Goal: Task Accomplishment & Management: Manage account settings

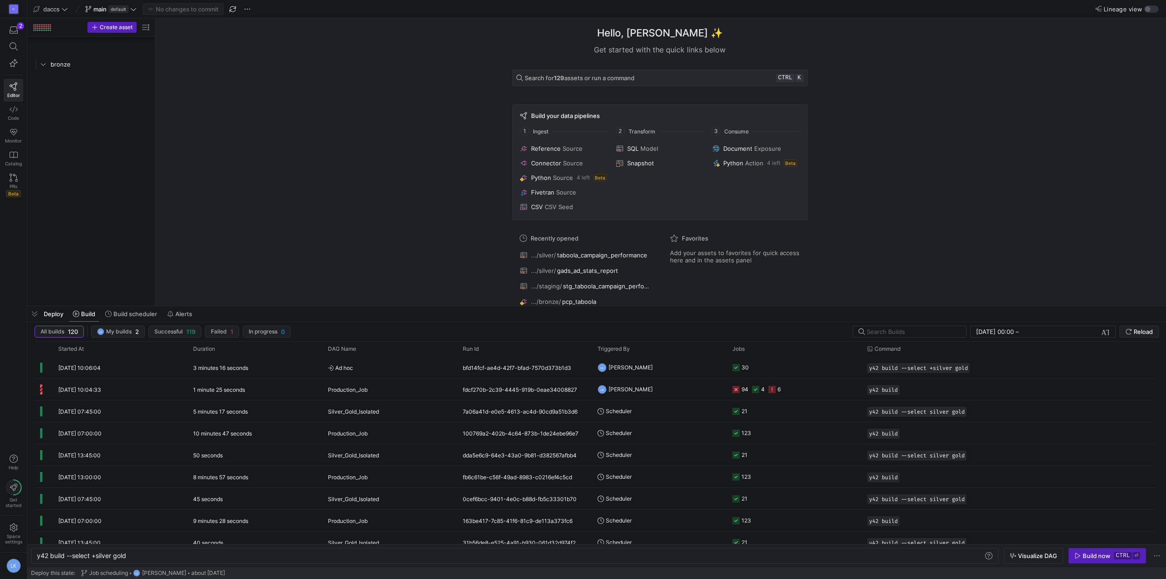
scroll to position [0, 60]
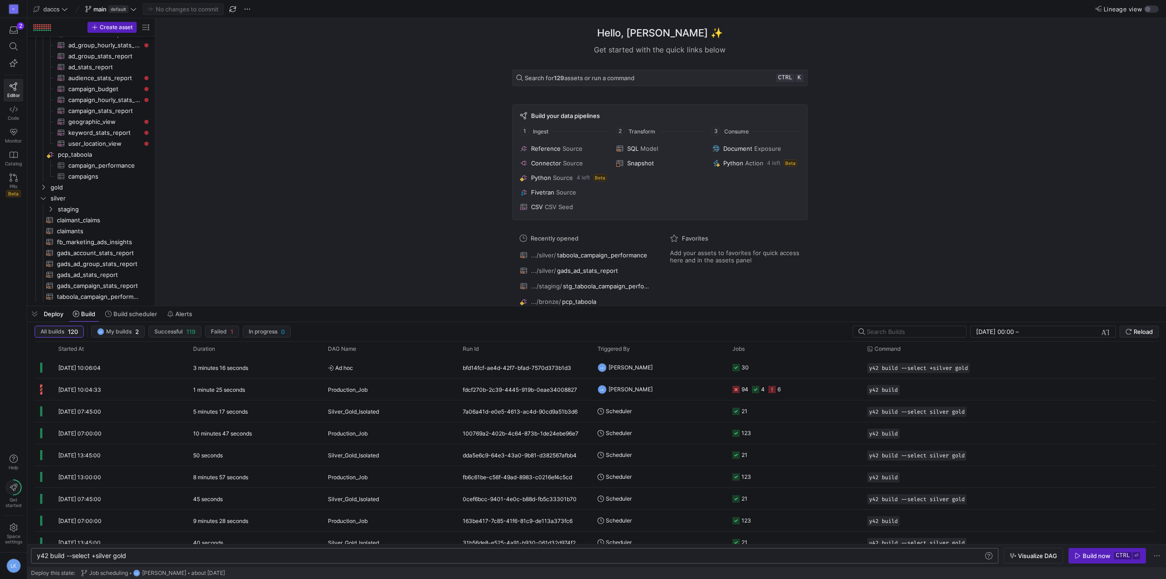
click at [143, 554] on div "y42 build --select +silver gold" at bounding box center [510, 555] width 947 height 7
click at [143, 318] on span at bounding box center [131, 314] width 59 height 15
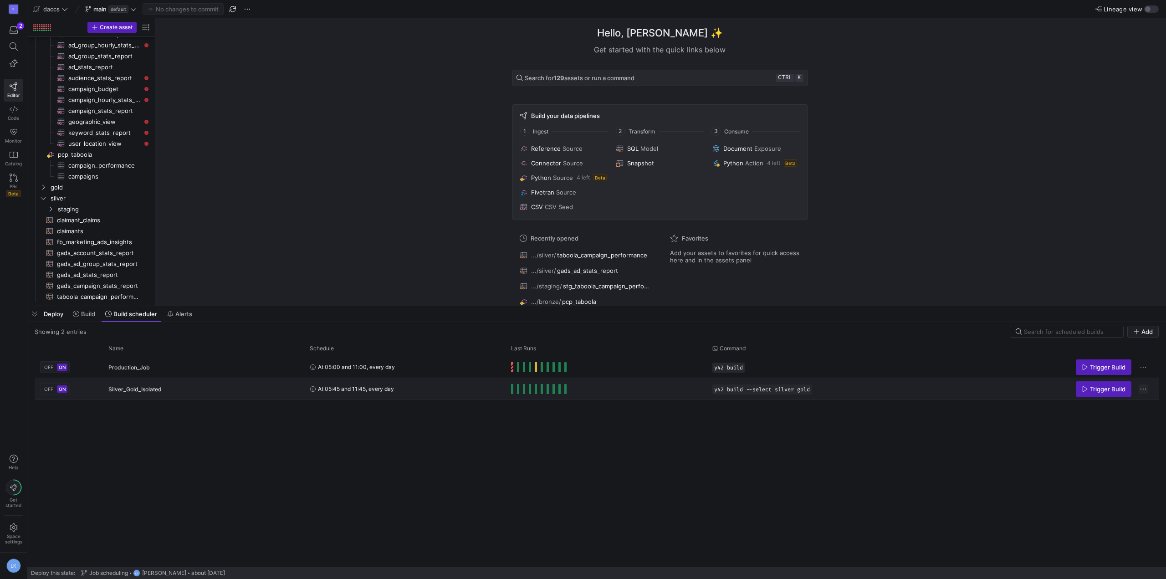
click at [1143, 387] on span "Press SPACE to select this row." at bounding box center [1143, 389] width 9 height 9
click at [667, 394] on div at bounding box center [583, 289] width 1166 height 579
click at [685, 393] on y42-orchestration-run-status-cell-renderer "Press SPACE to select this row." at bounding box center [606, 389] width 190 height 21
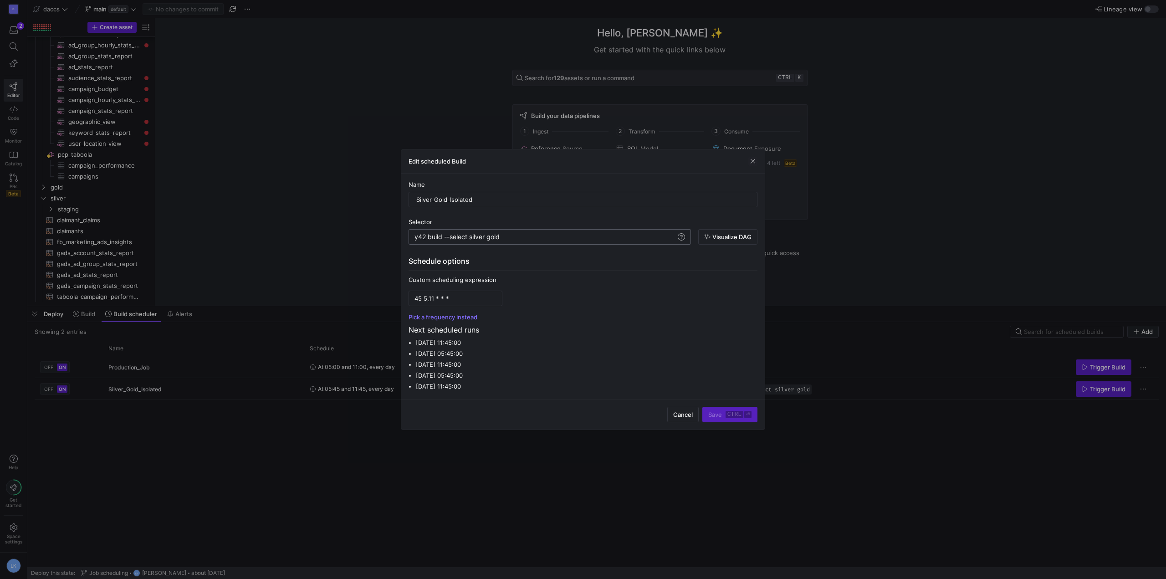
click at [468, 237] on div "y42 build --select silver gold" at bounding box center [545, 236] width 261 height 7
type textarea "y42 build --select +gold"
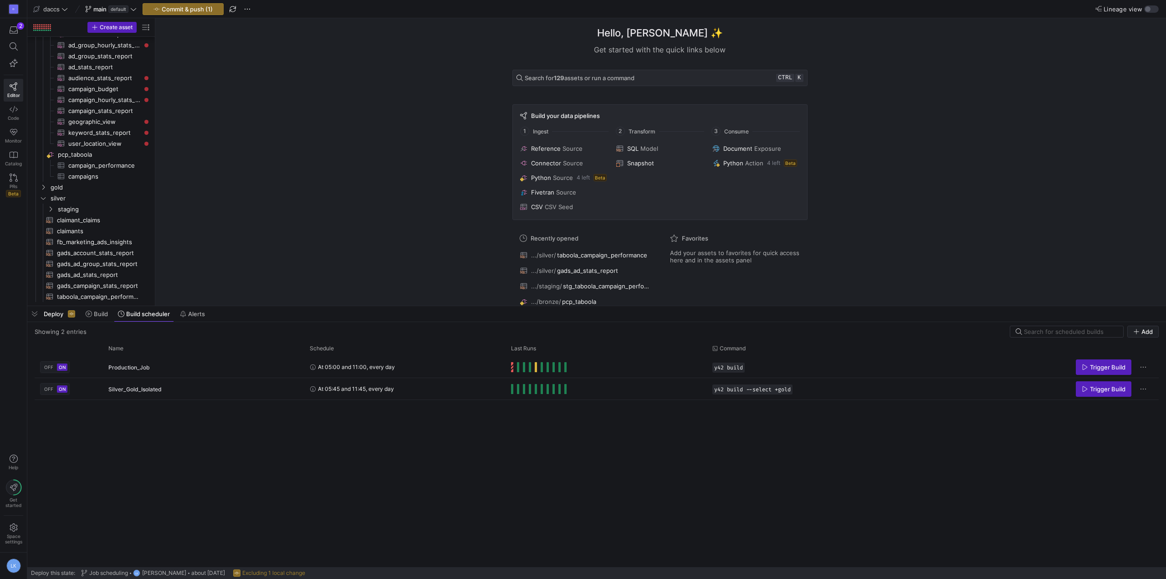
click at [672, 424] on div "OFF ON Production_Job At 05:00 and 11:00, every day y42 build Trigger Build OFF…" at bounding box center [597, 461] width 1124 height 211
click at [1143, 369] on span "Press SPACE to select this row." at bounding box center [1143, 367] width 9 height 9
click at [853, 441] on div at bounding box center [583, 289] width 1166 height 579
click at [791, 389] on span "Press SPACE to select this row." at bounding box center [786, 389] width 9 height 9
click at [907, 373] on div "y42 build" at bounding box center [832, 366] width 251 height 21
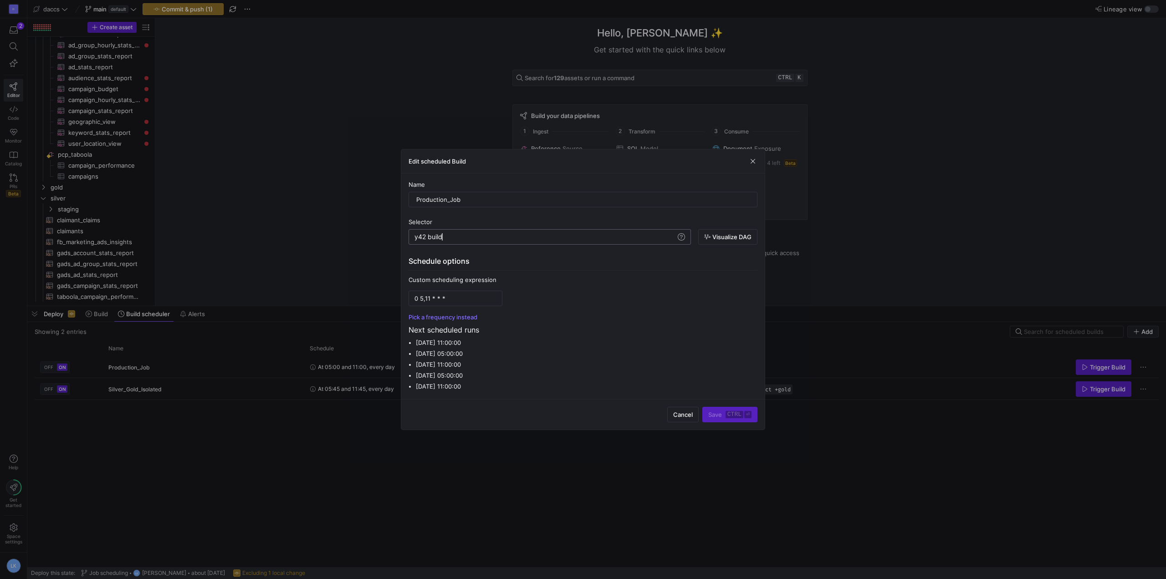
scroll to position [0, 27]
click at [554, 239] on div "y42 build" at bounding box center [545, 236] width 261 height 7
type textarea "y42 build --select +gold"
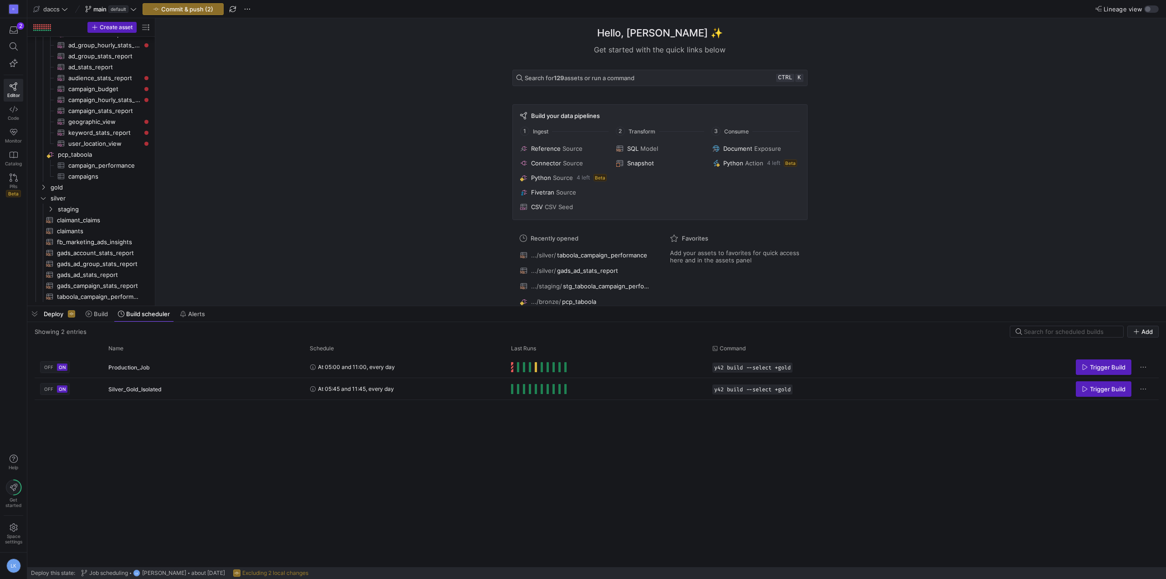
click at [800, 442] on div "OFF ON Production_Job At 05:00 and 11:00, every day y42 build --select +gold Tr…" at bounding box center [597, 461] width 1124 height 211
click at [1142, 387] on span "Press SPACE to select this row." at bounding box center [1143, 389] width 9 height 9
click at [1089, 416] on span "Delete Build Schedule" at bounding box center [1111, 416] width 62 height 7
click at [194, 5] on span "Commit & push (2)" at bounding box center [187, 8] width 52 height 7
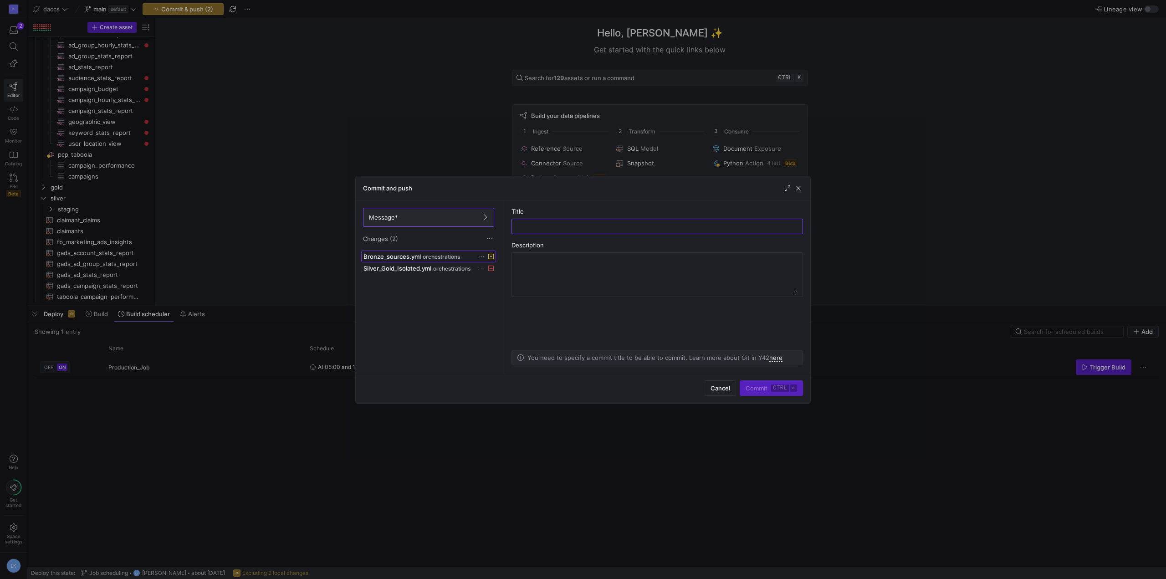
click at [388, 254] on span "Bronze_sources.yml" at bounding box center [392, 256] width 57 height 7
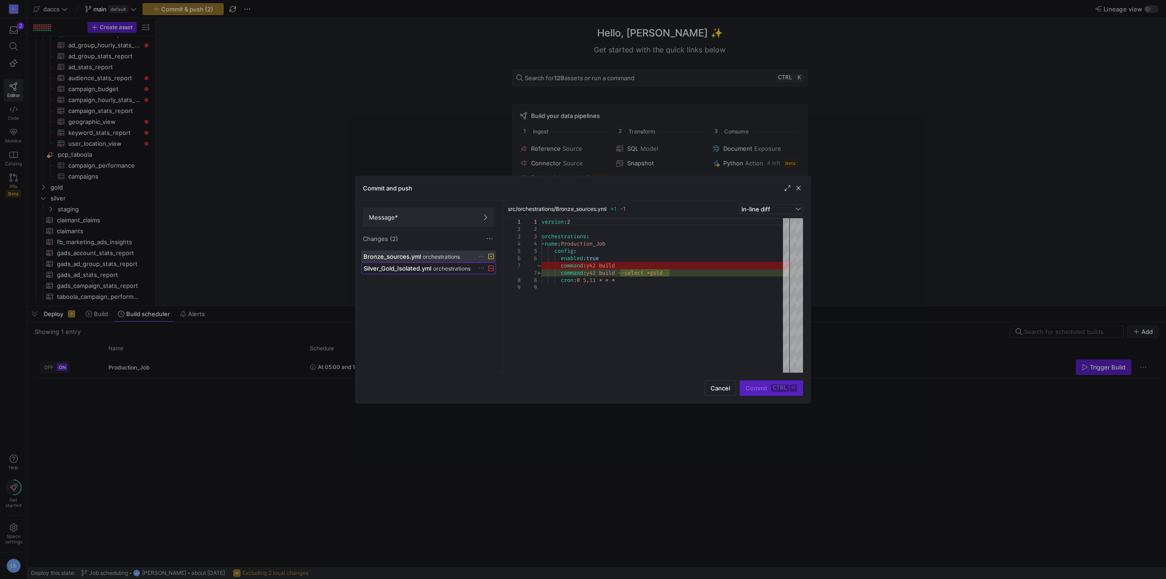
click at [398, 267] on span "Silver_Gold_Isolated.yml" at bounding box center [398, 268] width 68 height 7
click at [399, 257] on span "Bronze_sources.yml" at bounding box center [392, 256] width 57 height 7
click at [798, 190] on span "button" at bounding box center [798, 188] width 9 height 9
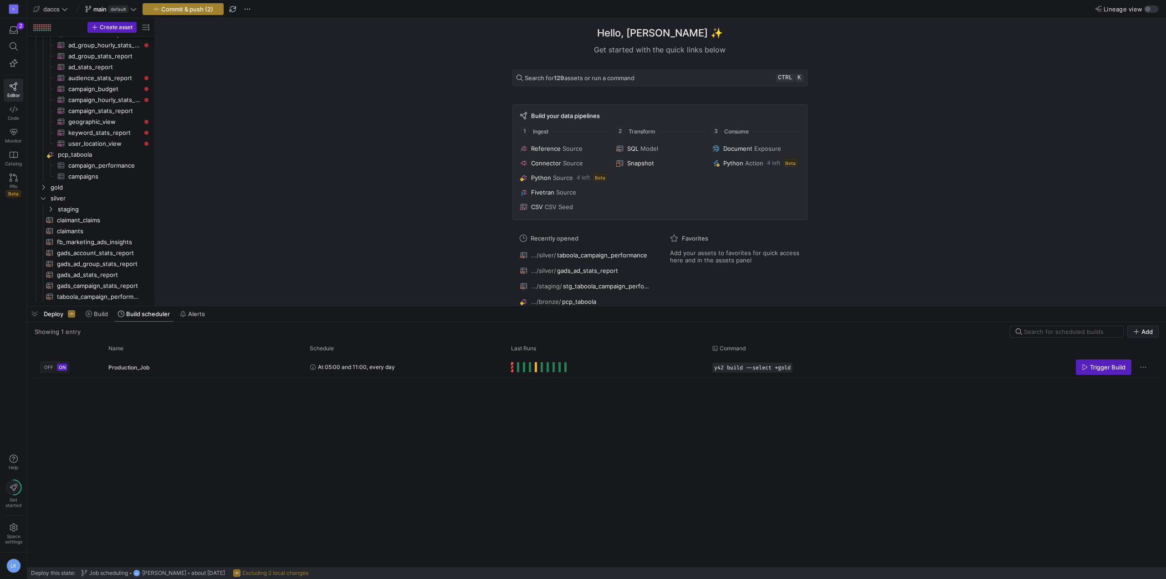
click at [183, 6] on span "Commit & push (2)" at bounding box center [187, 8] width 52 height 7
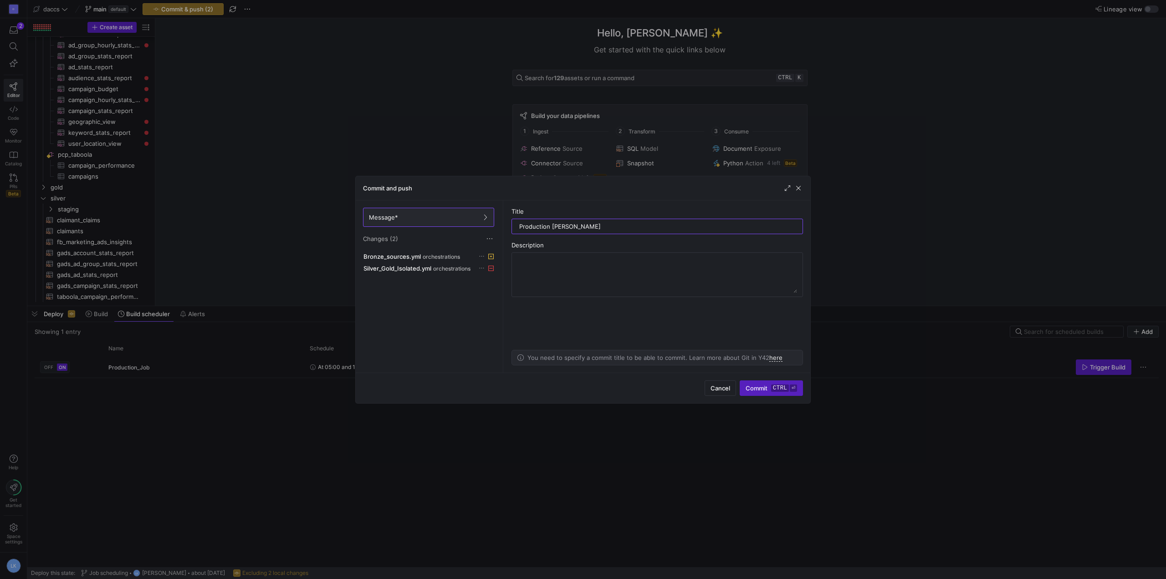
type input "Production Job Change"
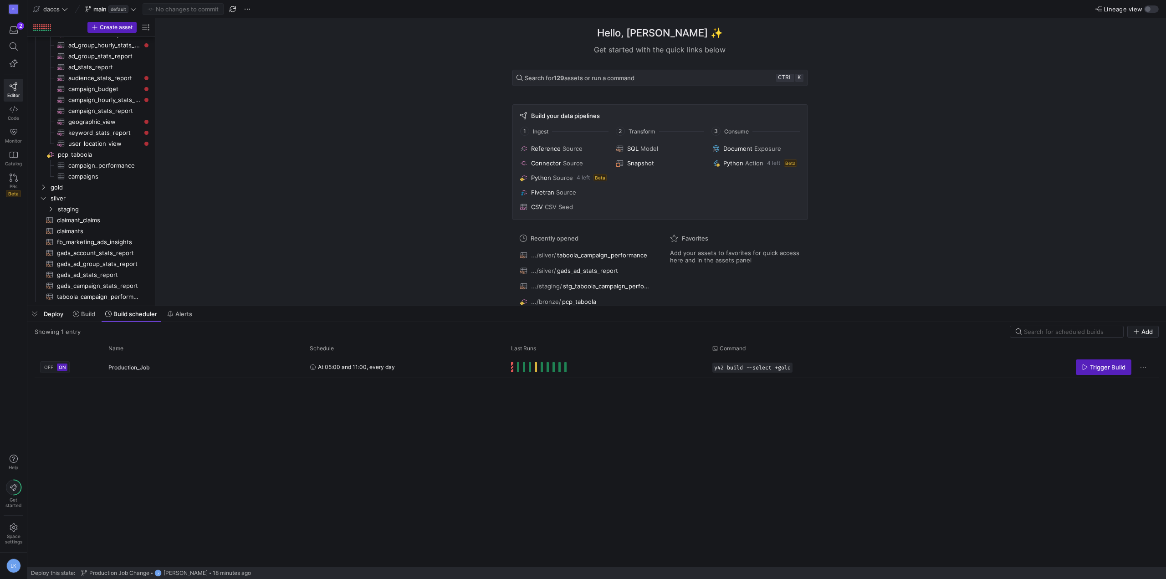
click at [398, 156] on div "Hello, [PERSON_NAME] ✨ Get started with the quick links below Search for 129 as…" at bounding box center [660, 161] width 1002 height 287
click at [423, 88] on div "Hello, [PERSON_NAME] ✨ Get started with the quick links below Search for 129 as…" at bounding box center [660, 161] width 1002 height 287
click at [398, 93] on div "Hello, [PERSON_NAME] ✨ Get started with the quick links below Search for 129 as…" at bounding box center [660, 161] width 1002 height 287
click at [14, 528] on icon at bounding box center [14, 527] width 8 height 8
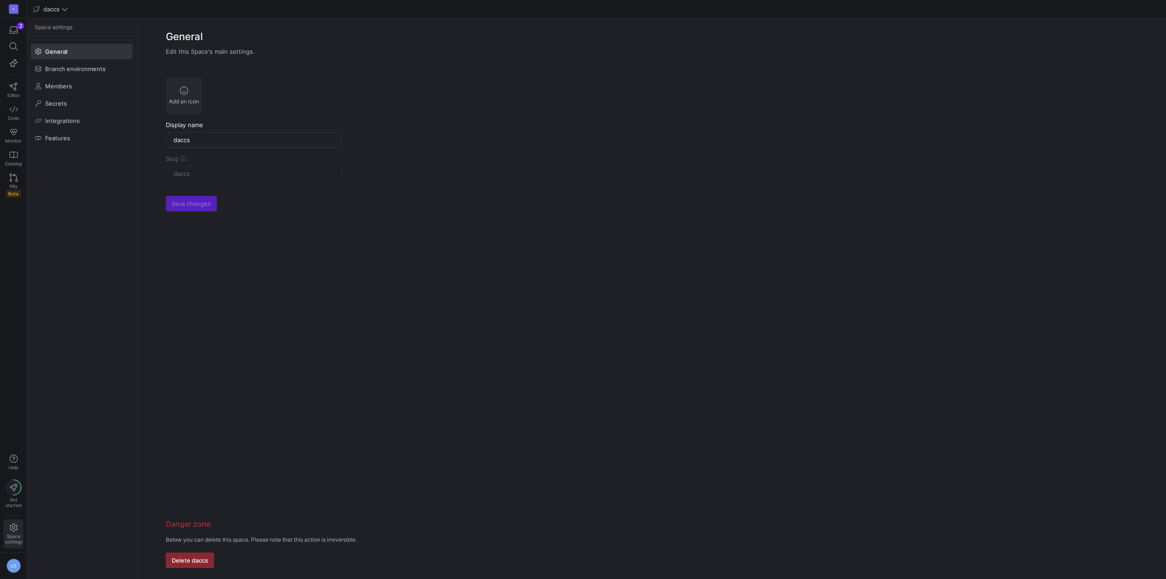
click at [318, 390] on form "Add an icon Display name daccs Slug daccs Save changes Danger zone Below you ca…" at bounding box center [342, 322] width 352 height 491
click at [65, 82] on span "Members" at bounding box center [58, 85] width 27 height 7
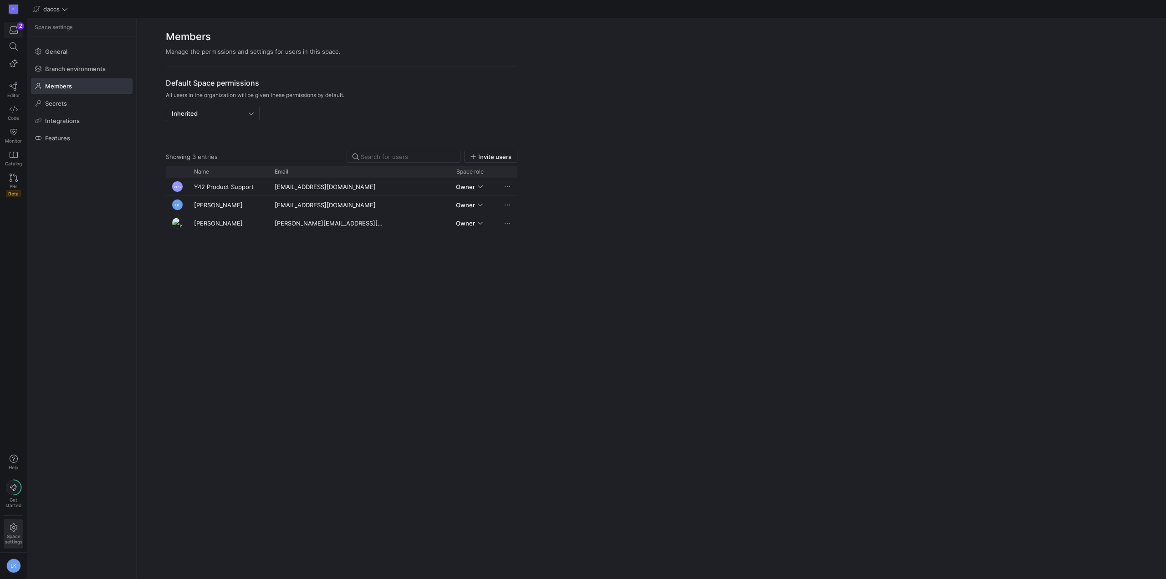
click at [19, 30] on span "button" at bounding box center [13, 29] width 19 height 15
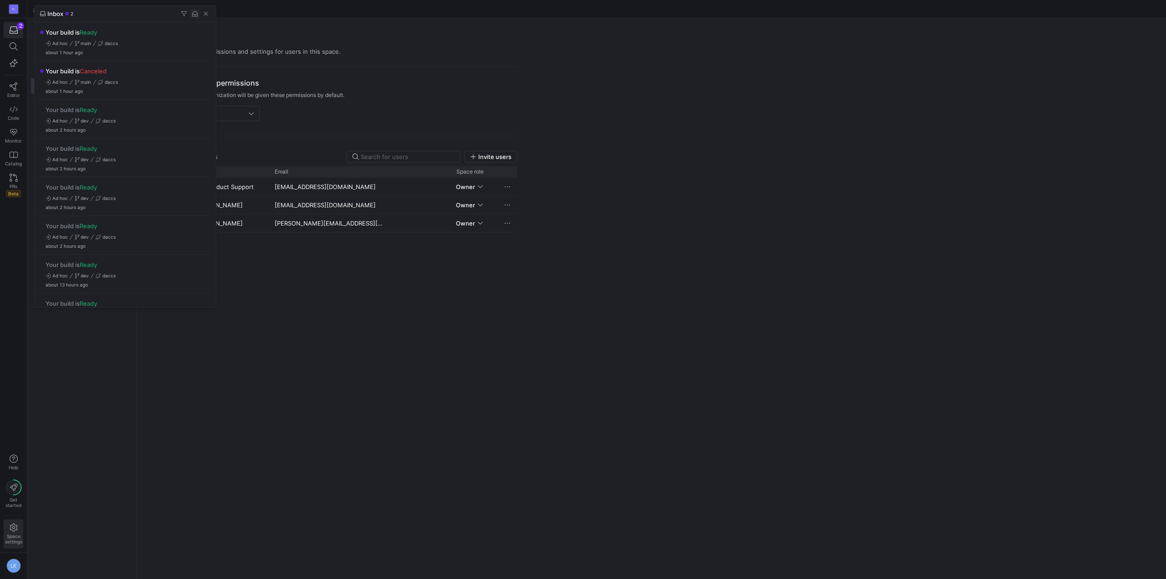
click at [193, 14] on span "button" at bounding box center [194, 13] width 9 height 9
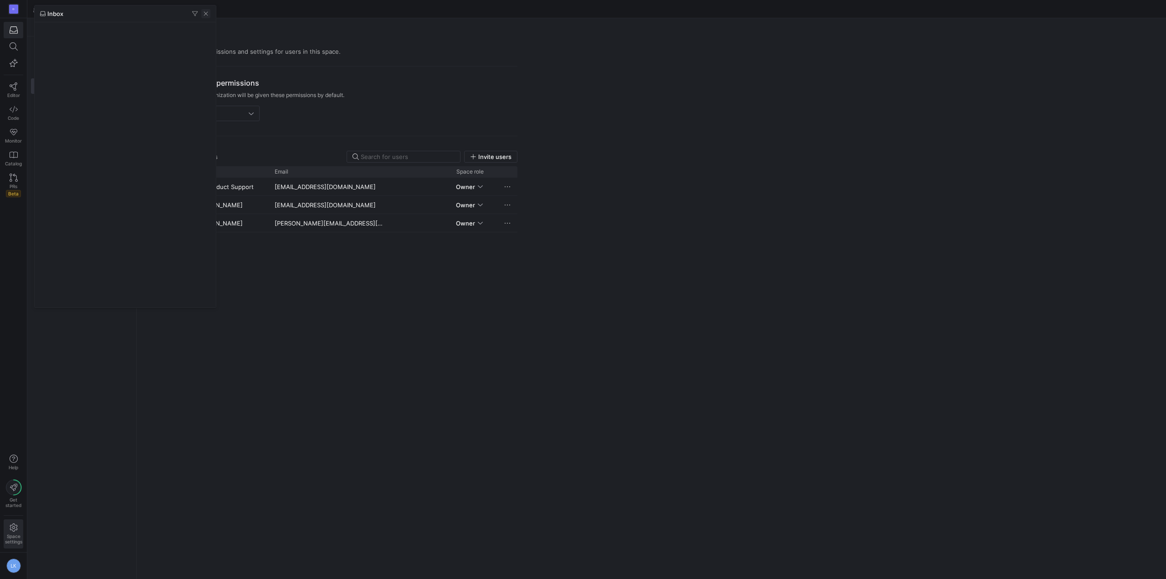
click at [205, 13] on span "button" at bounding box center [205, 13] width 9 height 9
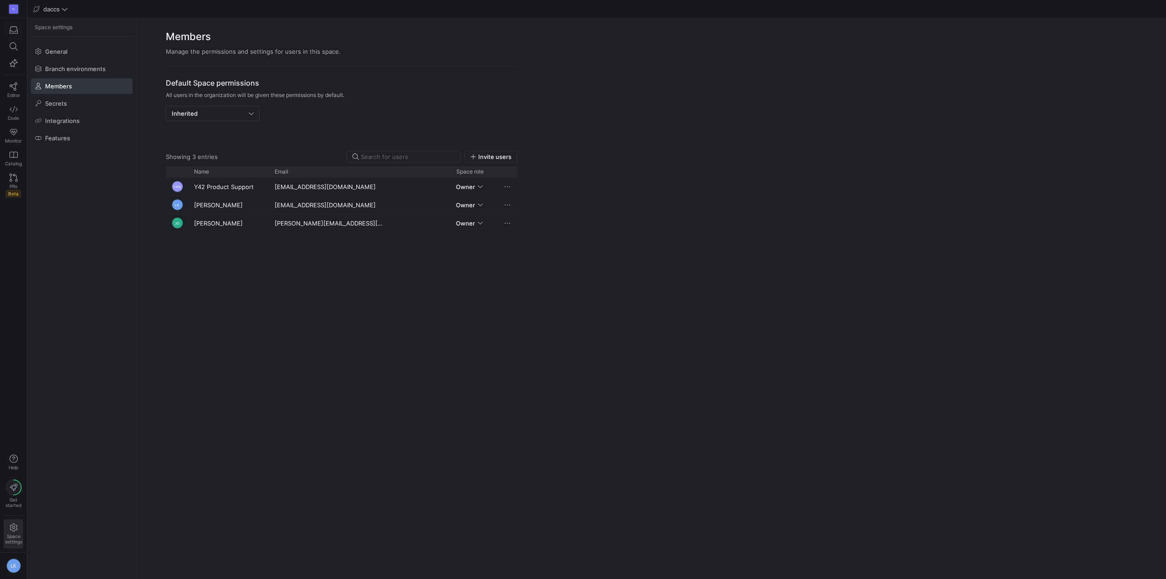
click at [282, 278] on div "YPS Y42 Product Support [EMAIL_ADDRESS][DOMAIN_NAME] Owner LK [PERSON_NAME] [EM…" at bounding box center [342, 373] width 352 height 390
click at [492, 157] on span "Invite users" at bounding box center [494, 156] width 33 height 7
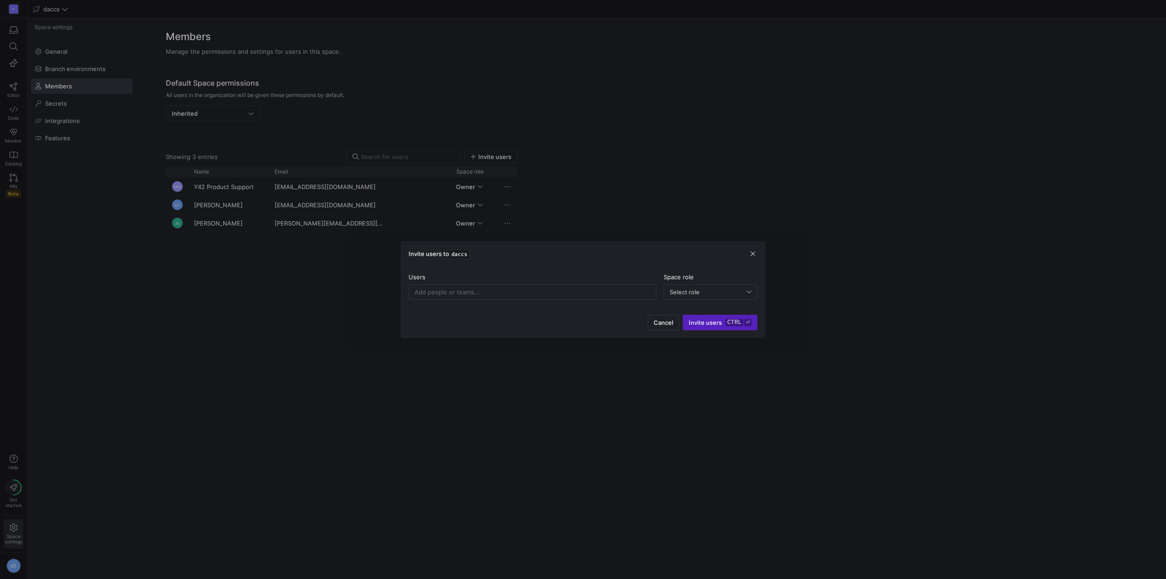
click at [683, 302] on div "Users Space role Select role" at bounding box center [583, 286] width 364 height 41
click at [689, 290] on span "Select role" at bounding box center [685, 291] width 30 height 7
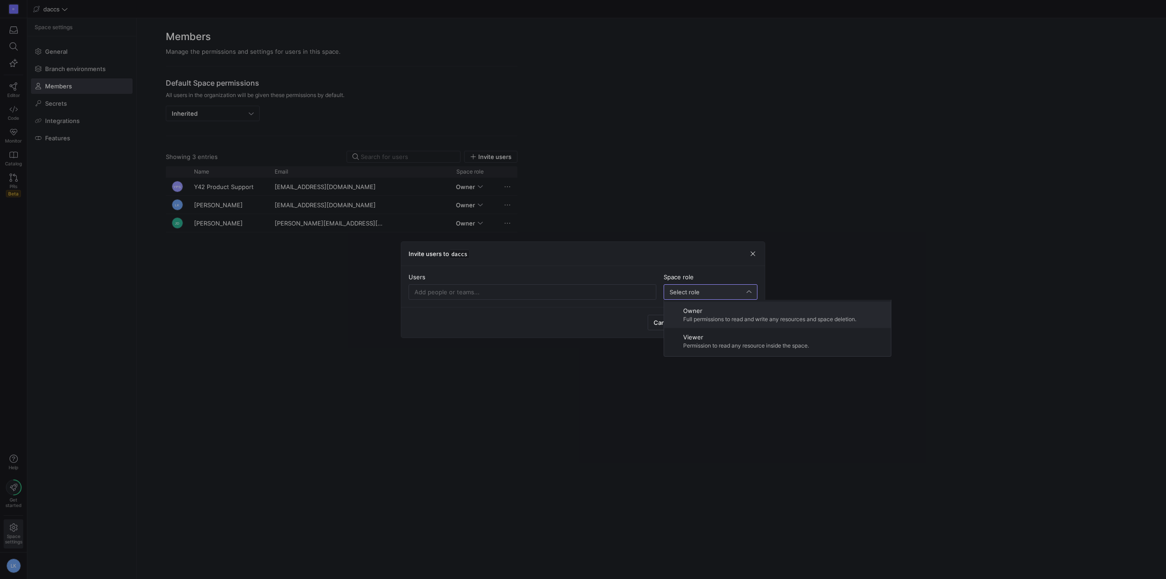
click at [518, 289] on div at bounding box center [583, 289] width 1166 height 579
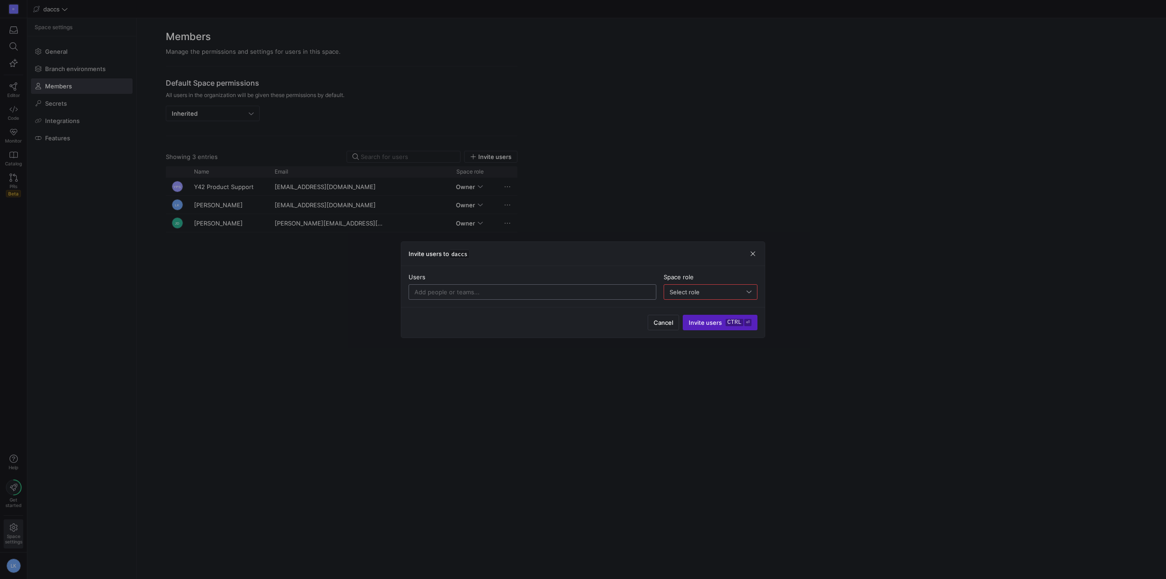
click at [528, 292] on input at bounding box center [533, 291] width 236 height 7
type input "[EMAIL_ADDRESS][DOMAIN_NAME]"
click at [469, 322] on div "Cancel Invite users ctrl ⏎" at bounding box center [583, 322] width 364 height 31
click at [429, 291] on input at bounding box center [533, 291] width 236 height 7
type input "[EMAIL_ADDRESS][DOMAIN_NAME];"
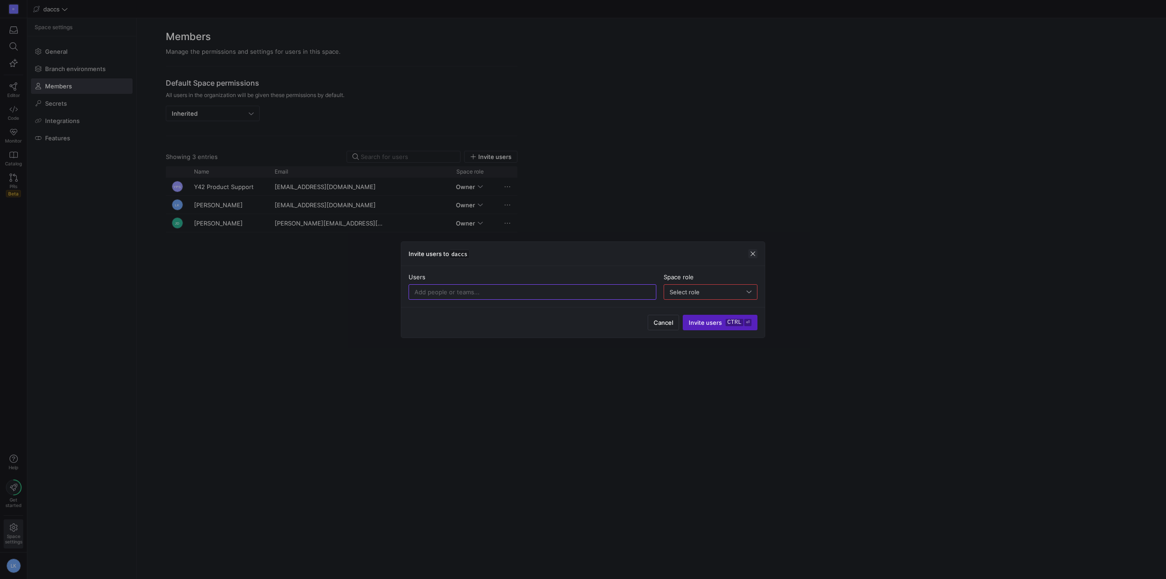
click at [752, 255] on span "button" at bounding box center [753, 253] width 9 height 9
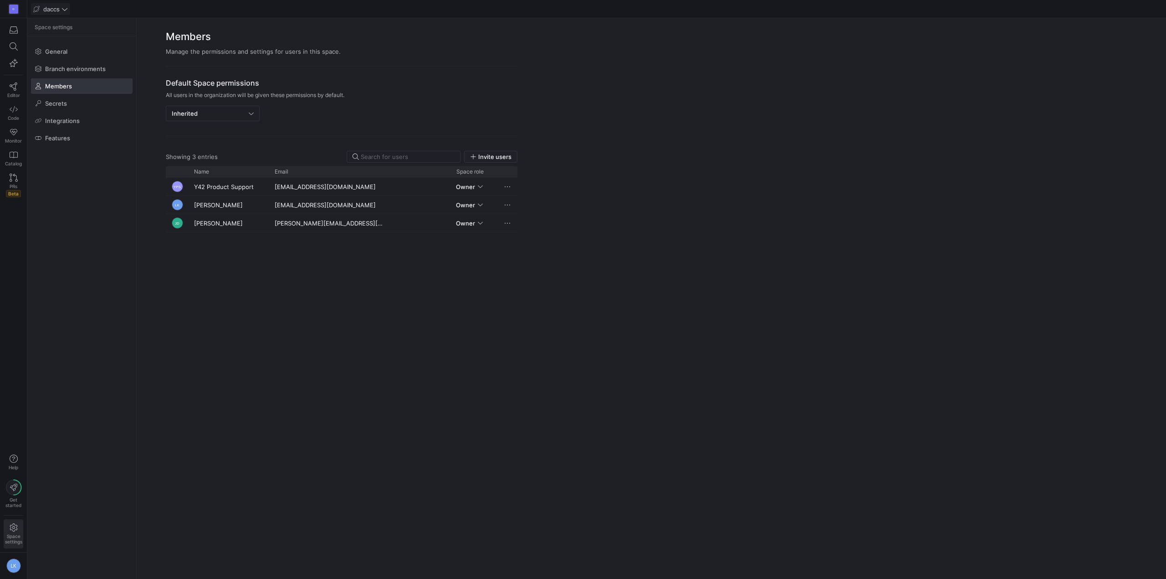
click at [45, 9] on span "daccs" at bounding box center [51, 8] width 16 height 7
click at [53, 49] on span "daccs" at bounding box center [55, 47] width 16 height 7
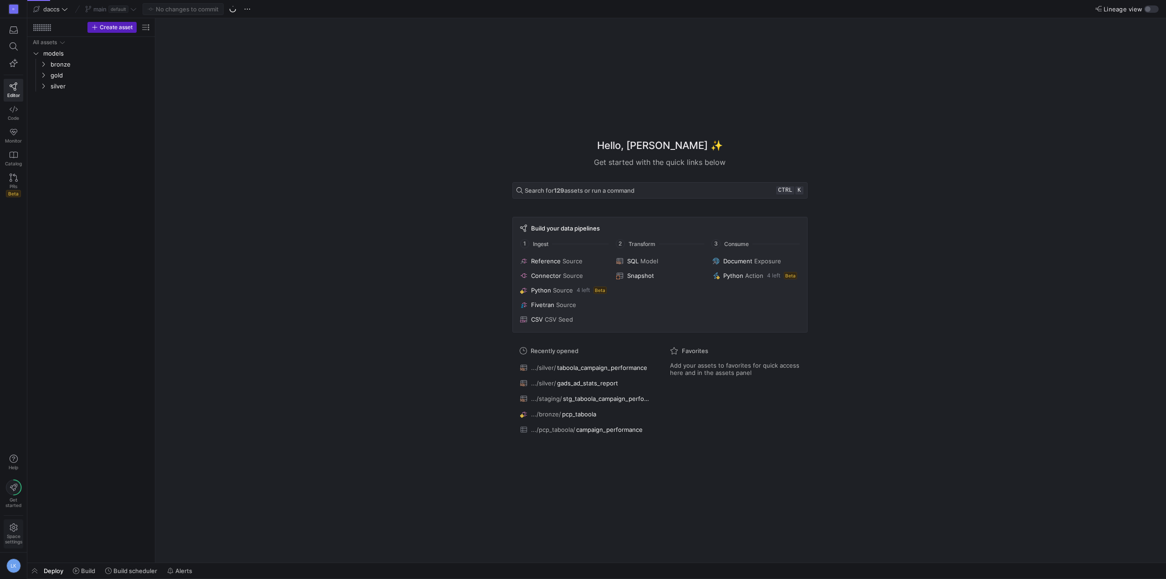
click at [17, 532] on span "Space settings" at bounding box center [13, 533] width 17 height 21
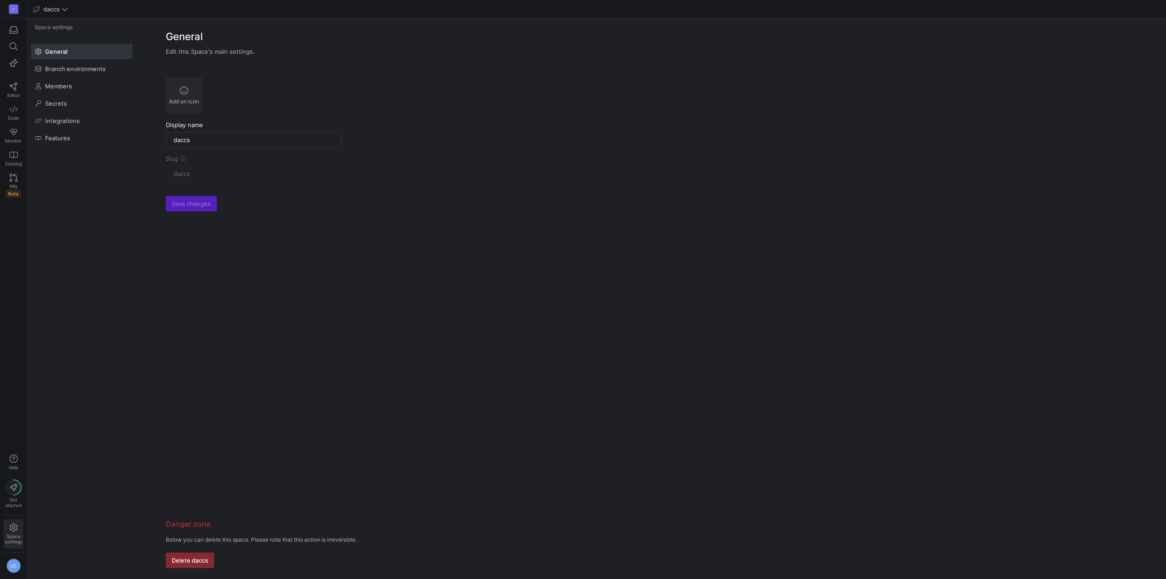
click at [16, 533] on span "Space settings" at bounding box center [13, 533] width 17 height 21
click at [73, 87] on span at bounding box center [81, 86] width 101 height 15
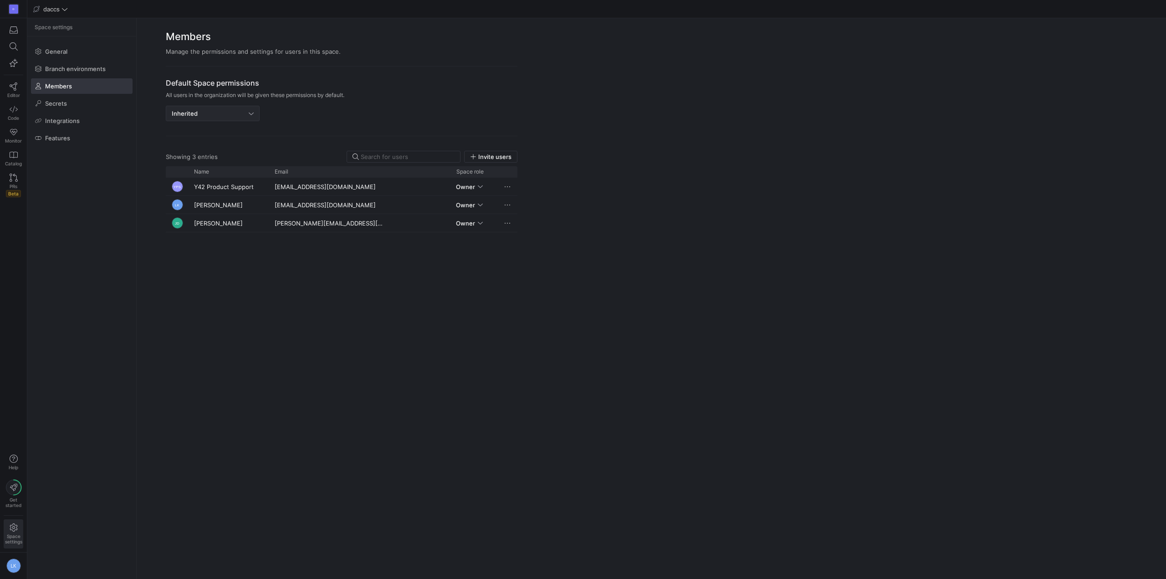
click at [229, 116] on div "Inherited" at bounding box center [210, 113] width 77 height 7
click at [453, 85] on div at bounding box center [583, 289] width 1166 height 579
click at [8, 10] on y42-org-icon "D" at bounding box center [13, 9] width 11 height 11
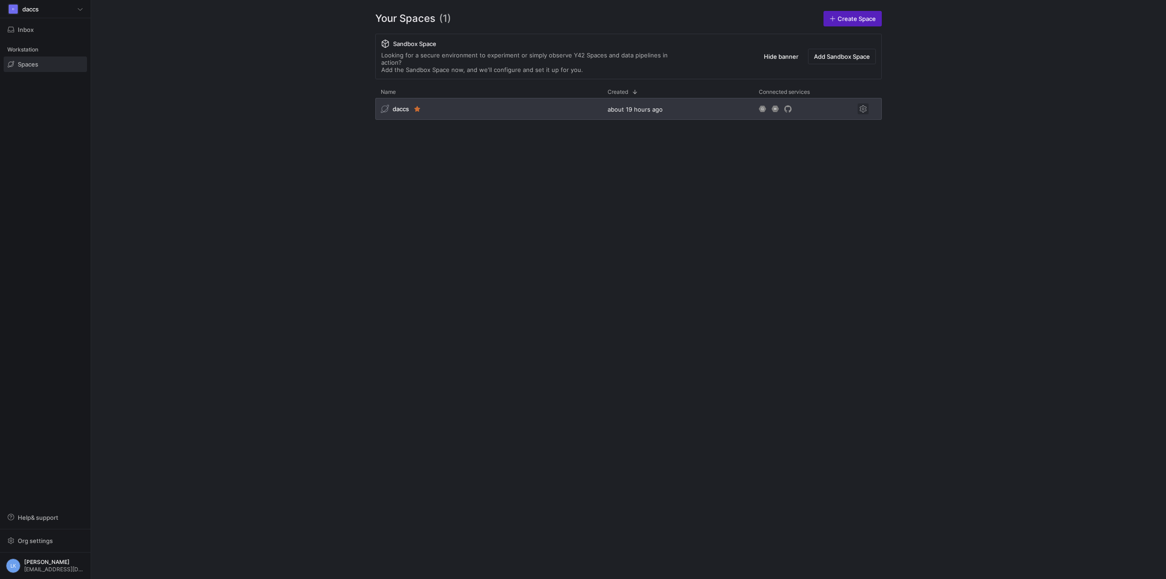
click at [865, 103] on span "Press SPACE to select this row." at bounding box center [863, 108] width 11 height 11
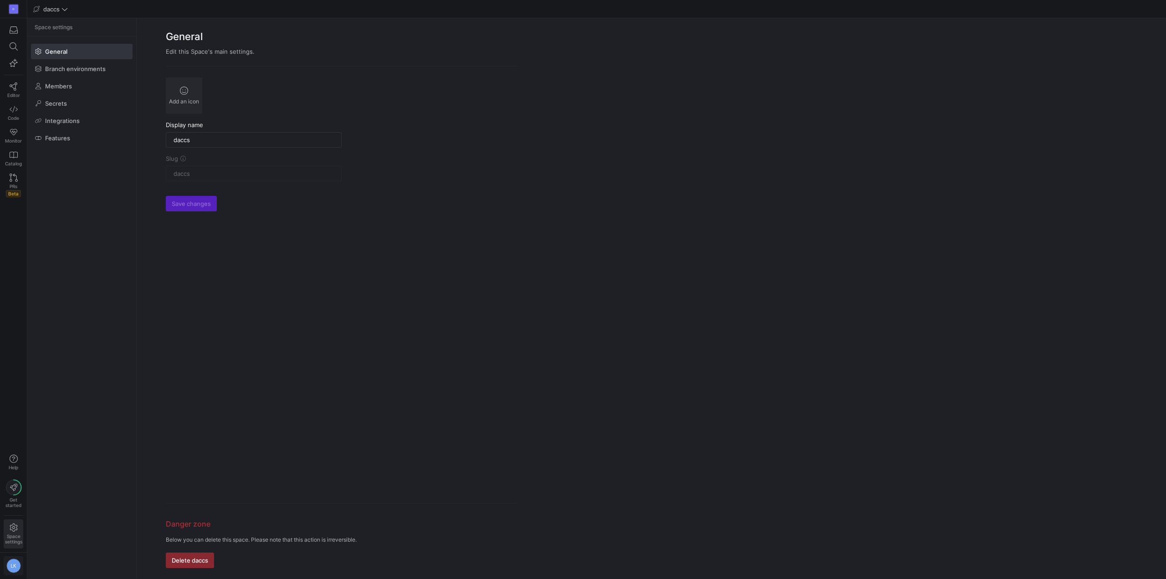
click at [15, 569] on div "LK" at bounding box center [13, 566] width 15 height 15
click at [103, 365] on div at bounding box center [583, 289] width 1166 height 579
click at [16, 485] on icon at bounding box center [13, 487] width 7 height 7
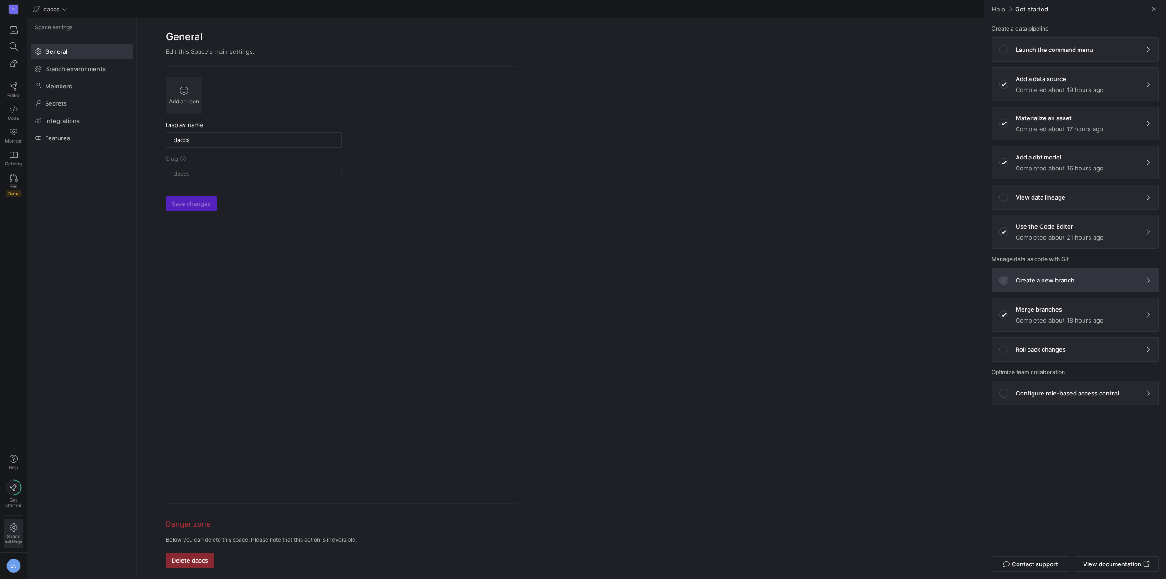
click at [1006, 282] on input "radio" at bounding box center [1003, 279] width 7 height 7
radio input "true"
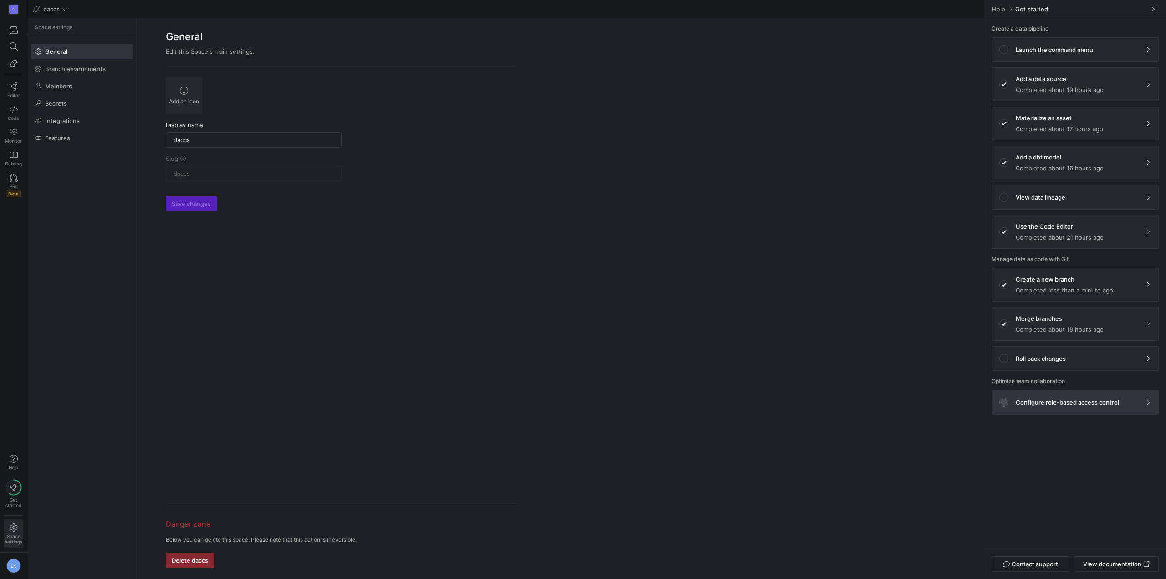
click at [1006, 402] on input "radio" at bounding box center [1003, 401] width 7 height 7
radio input "true"
click at [1004, 362] on div at bounding box center [1004, 358] width 9 height 9
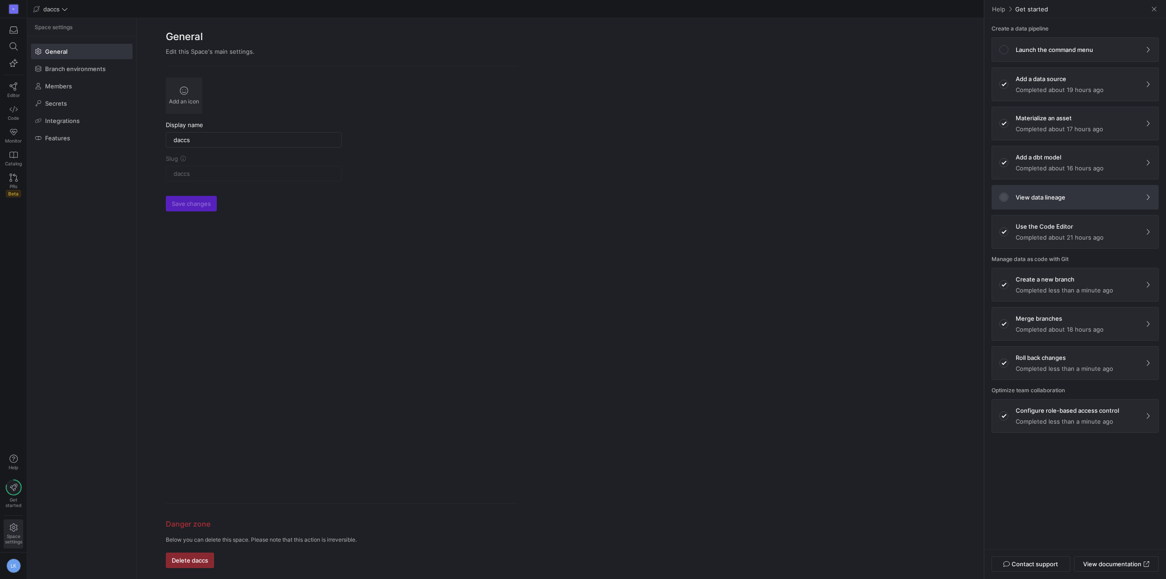
click at [1002, 200] on input "radio" at bounding box center [1003, 196] width 7 height 7
radio input "true"
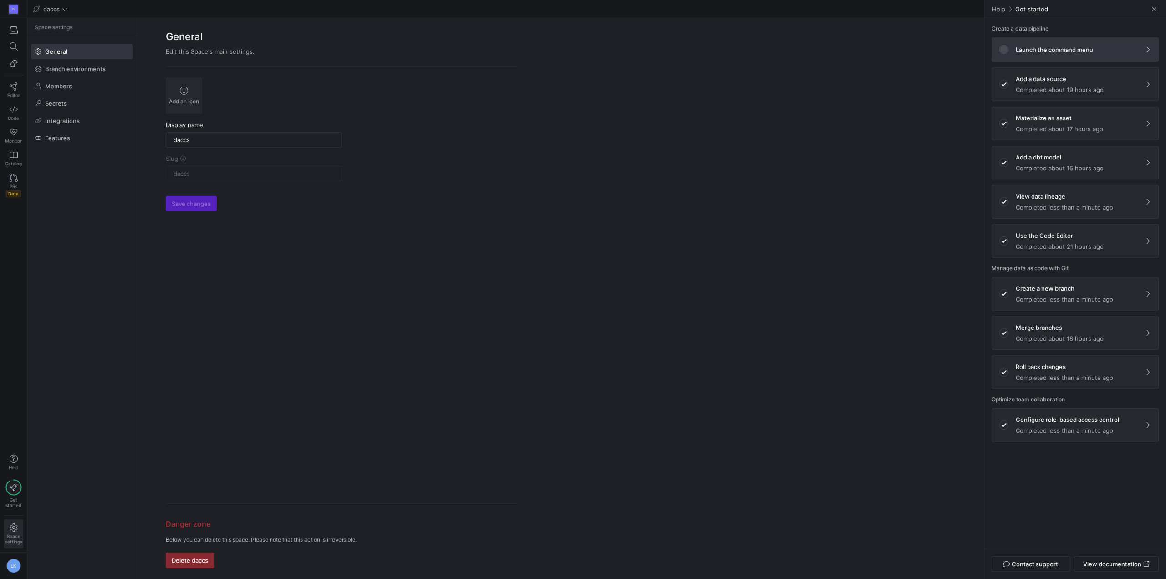
click at [1000, 51] on input "radio" at bounding box center [1003, 48] width 7 height 7
radio input "true"
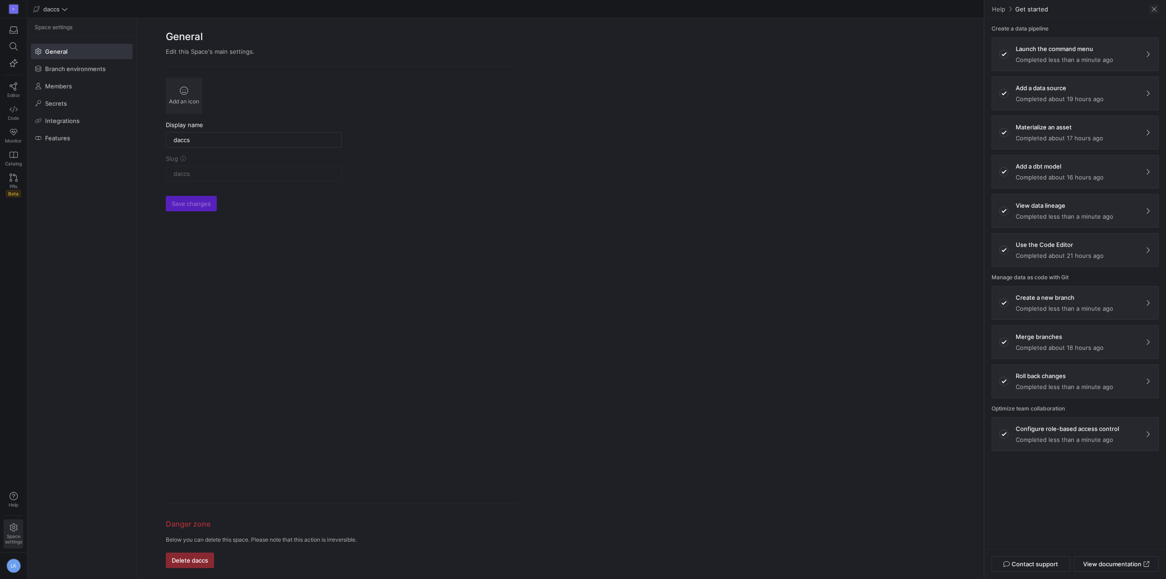
click at [1154, 9] on span at bounding box center [1154, 9] width 9 height 9
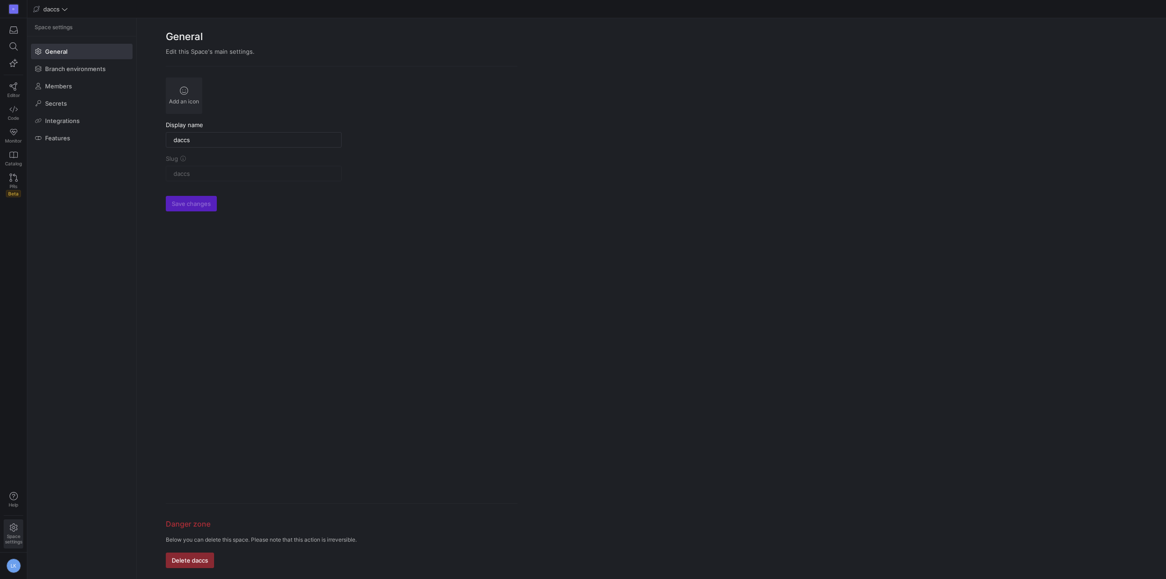
click at [96, 485] on y42-org-space-settings-sidebar "Space settings General Branch environments Members Secrets Integrations Features" at bounding box center [81, 298] width 109 height 561
click at [62, 97] on span at bounding box center [81, 103] width 101 height 15
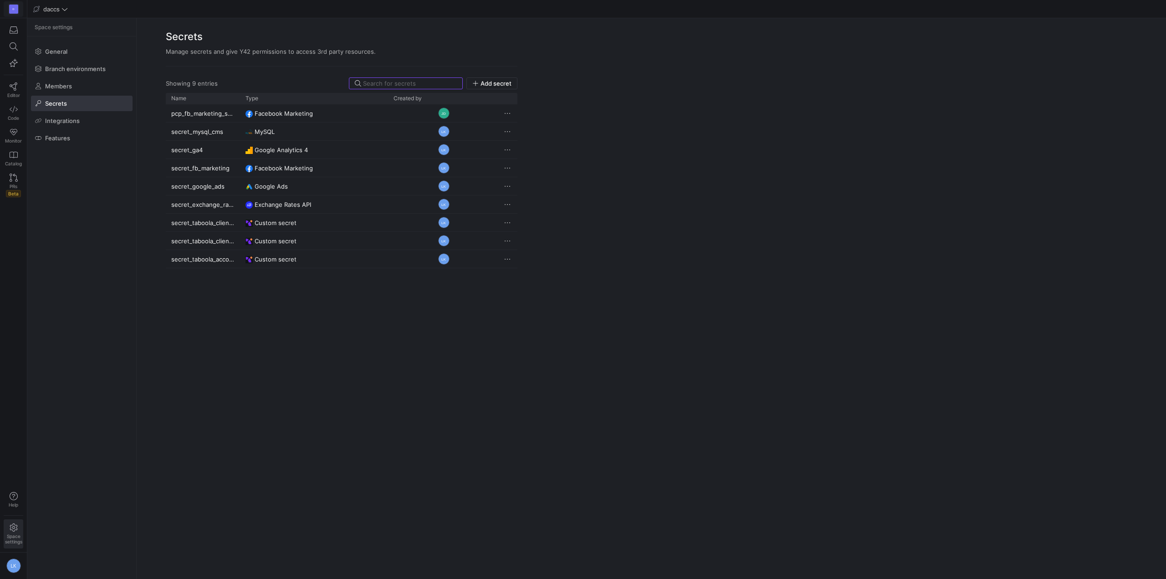
click at [11, 11] on div "D" at bounding box center [13, 9] width 9 height 9
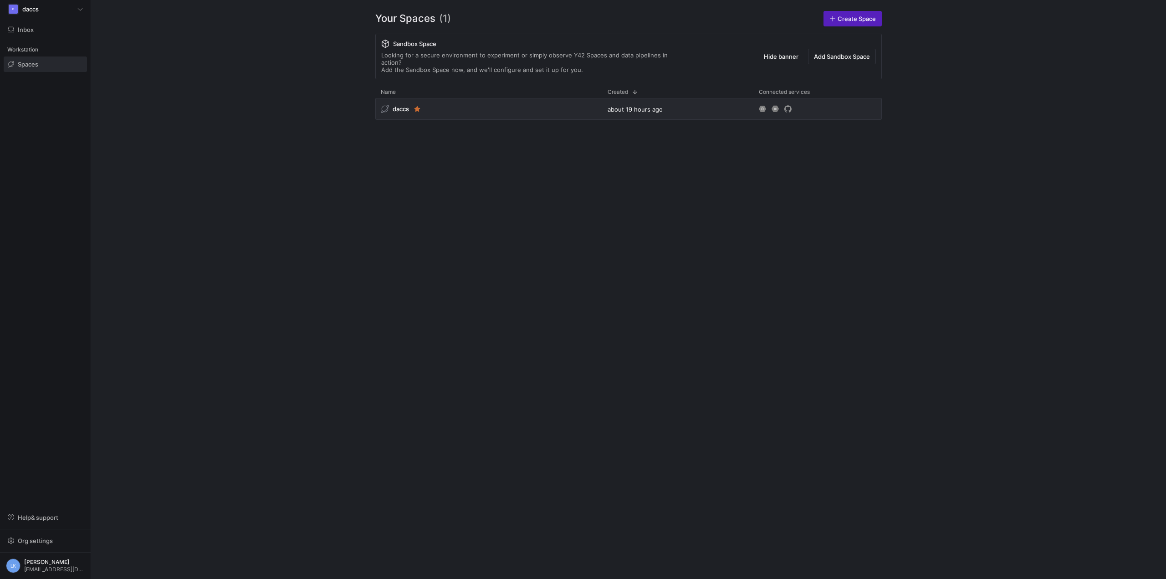
click at [48, 552] on div "Org settings" at bounding box center [45, 540] width 91 height 23
click at [48, 544] on span "Org settings" at bounding box center [35, 540] width 35 height 7
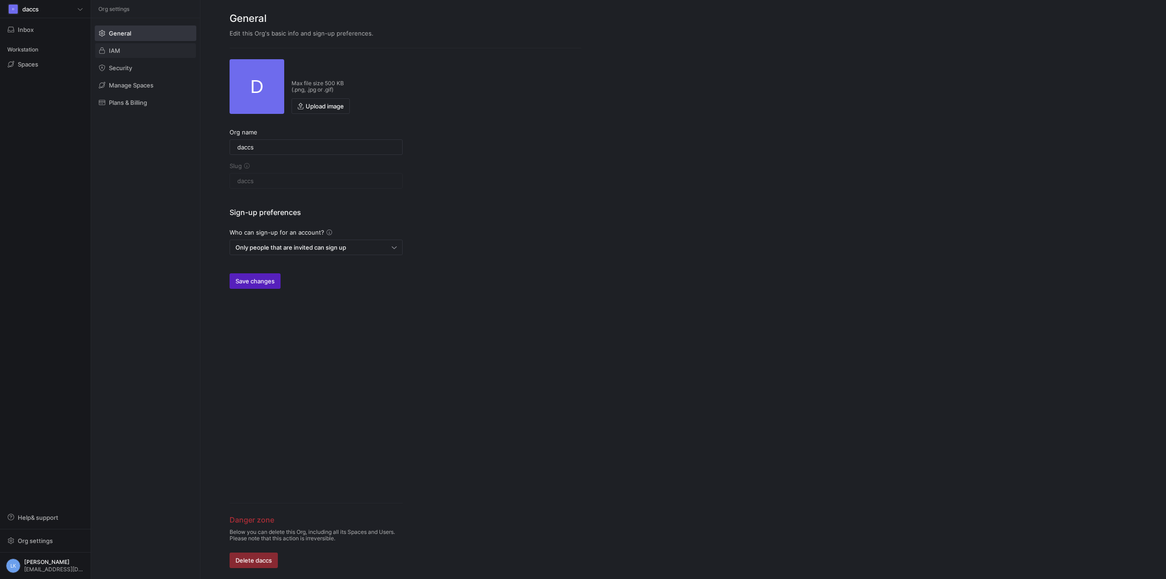
click at [115, 51] on span "IAM" at bounding box center [114, 50] width 11 height 7
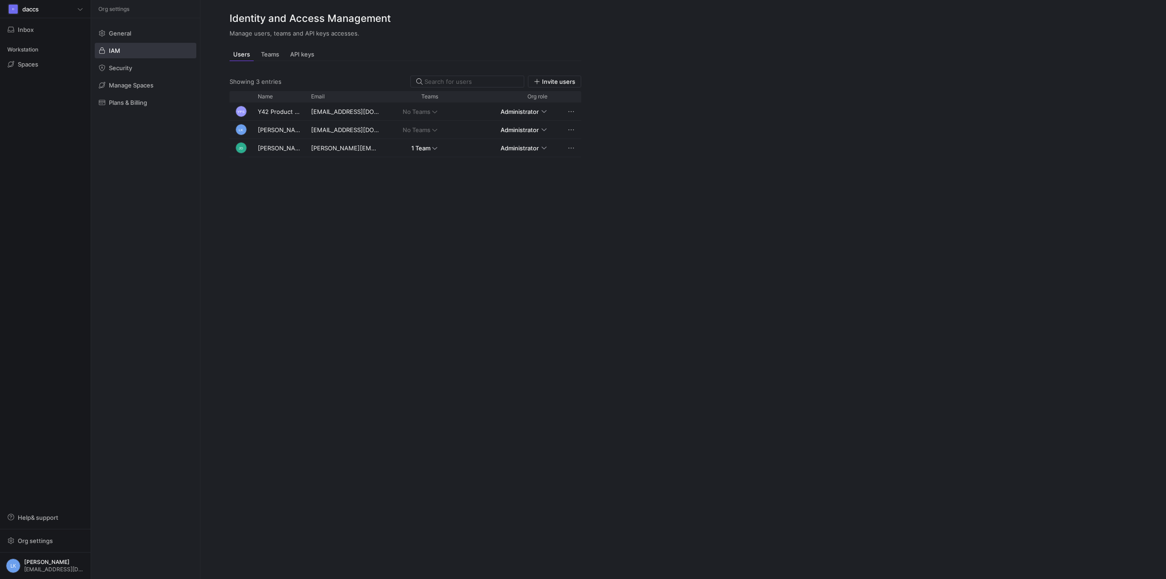
click at [330, 208] on div "YPS Y42 Product Support [EMAIL_ADDRESS][DOMAIN_NAME] No Teams Administrator LK …" at bounding box center [406, 336] width 352 height 466
click at [264, 60] on div "Teams" at bounding box center [270, 54] width 26 height 13
click at [245, 52] on span "Users" at bounding box center [241, 54] width 17 height 6
click at [272, 55] on span "Teams" at bounding box center [270, 54] width 18 height 6
click at [252, 112] on div "Daccs" at bounding box center [313, 112] width 167 height 18
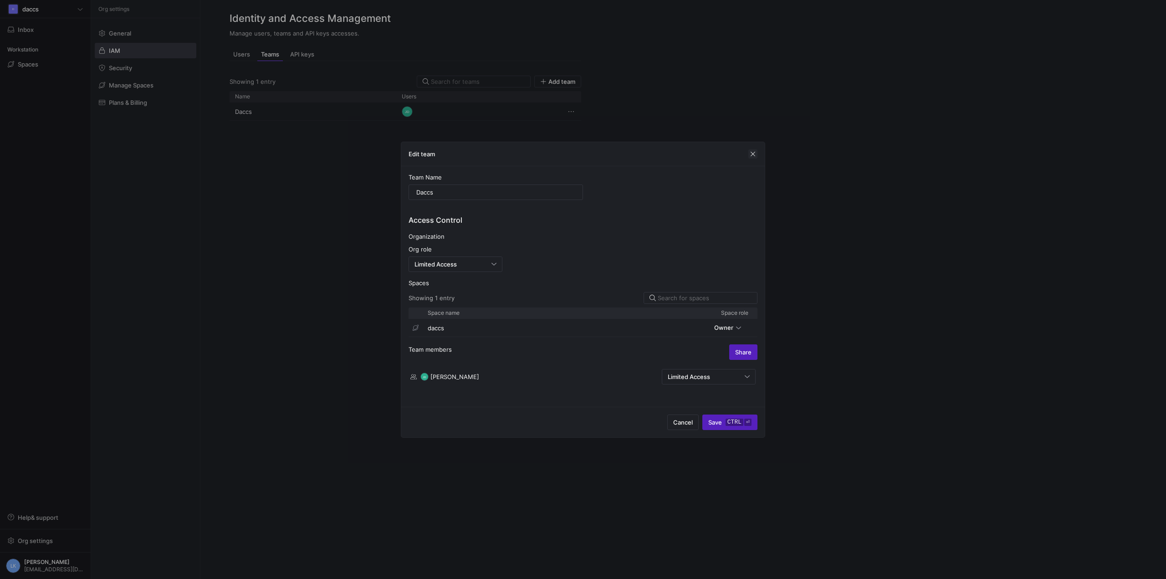
click at [753, 153] on span "button" at bounding box center [753, 153] width 9 height 9
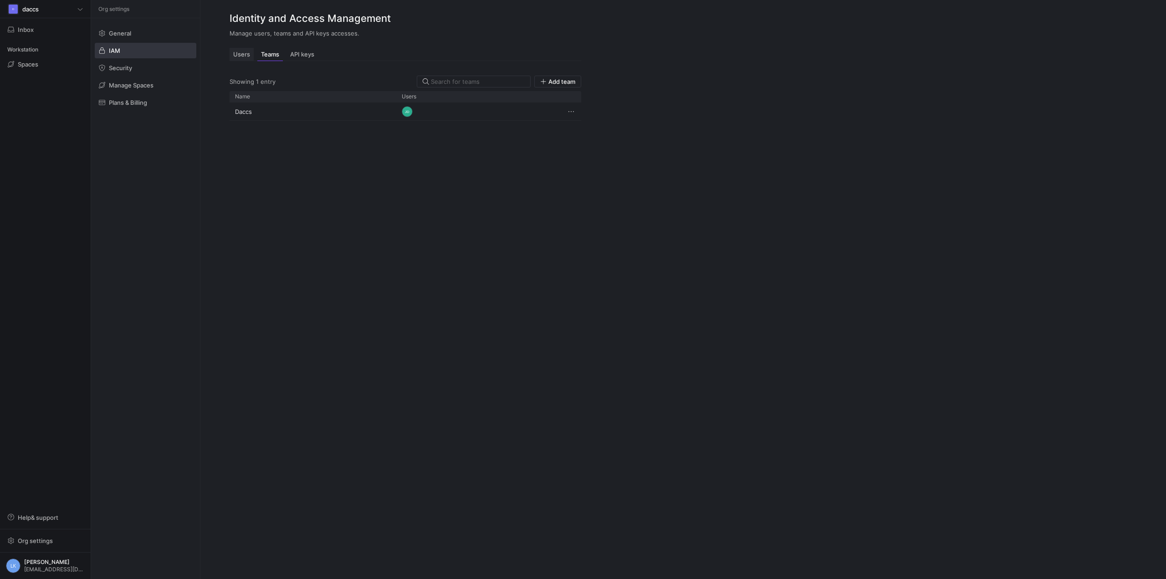
click at [238, 52] on span "Users" at bounding box center [241, 54] width 17 height 6
click at [566, 82] on span "Invite users" at bounding box center [558, 81] width 33 height 7
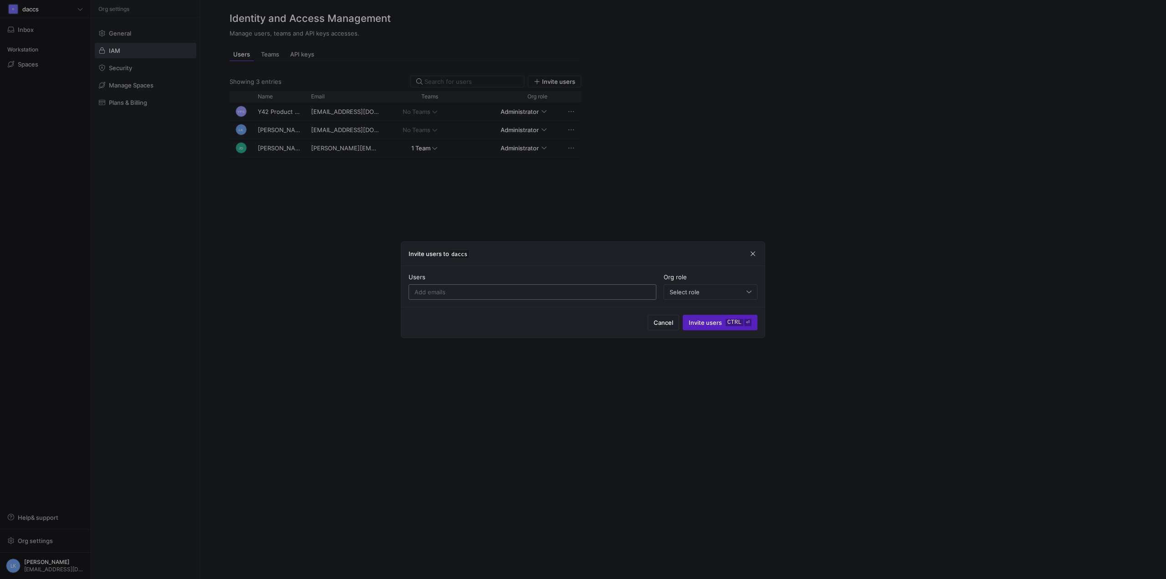
click at [447, 285] on div at bounding box center [533, 292] width 236 height 15
click at [451, 291] on input at bounding box center [533, 291] width 236 height 7
click at [692, 283] on div "Org role Select role" at bounding box center [711, 286] width 94 height 26
click at [696, 288] on span "Select role" at bounding box center [685, 291] width 30 height 7
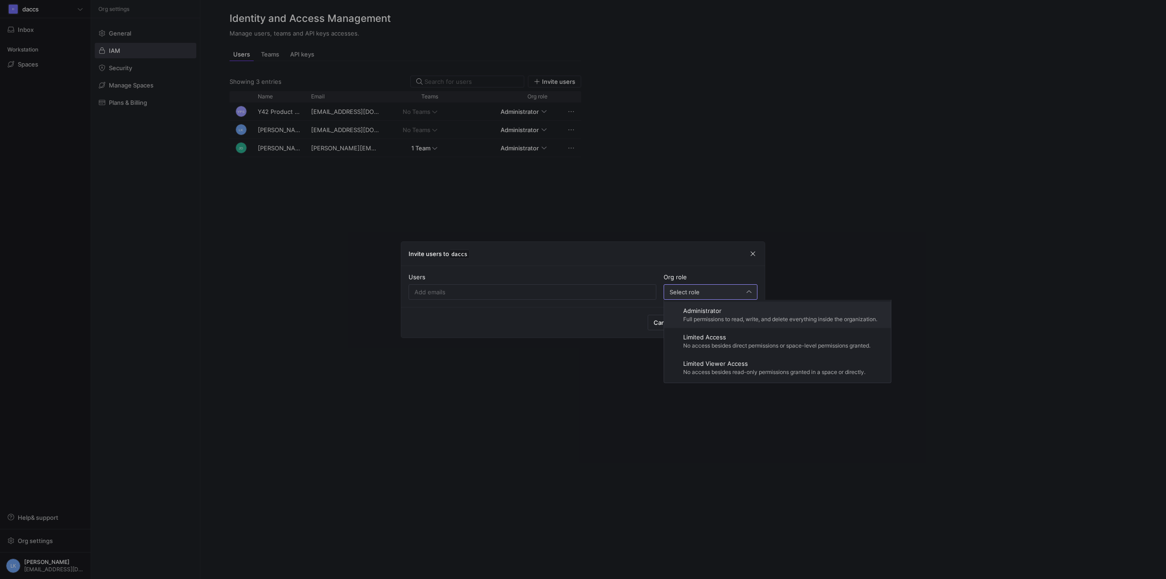
click at [495, 288] on div at bounding box center [583, 289] width 1166 height 579
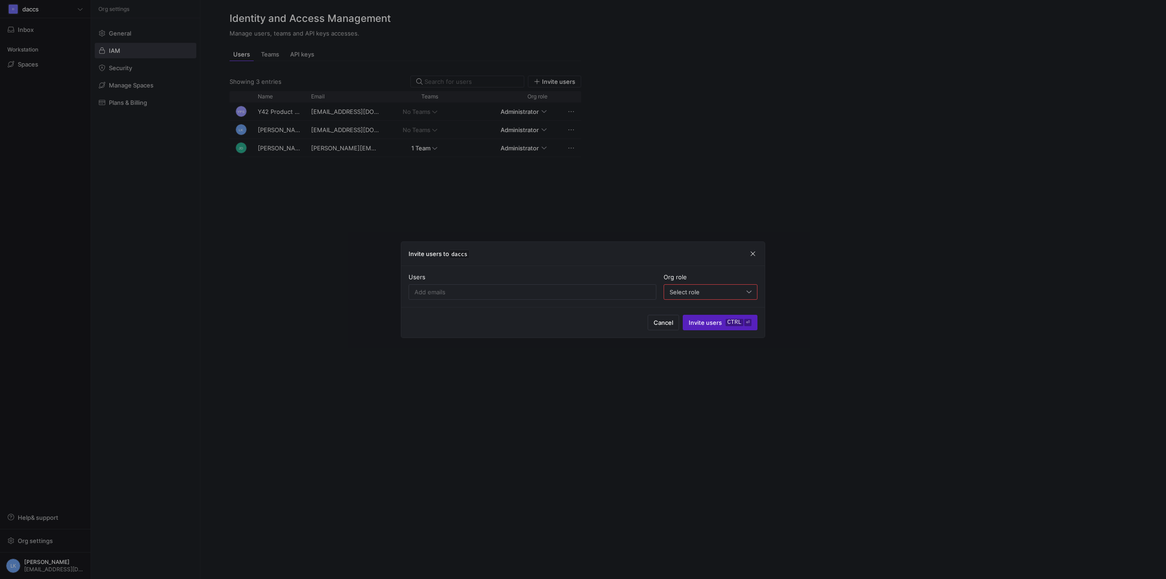
click at [495, 288] on input at bounding box center [533, 291] width 236 height 7
type input "[EMAIL_ADDRESS][DOMAIN_NAME]"
click at [481, 322] on div "Cancel Invite users ctrl ⏎" at bounding box center [583, 322] width 364 height 31
click at [687, 296] on div "Select role" at bounding box center [711, 292] width 82 height 15
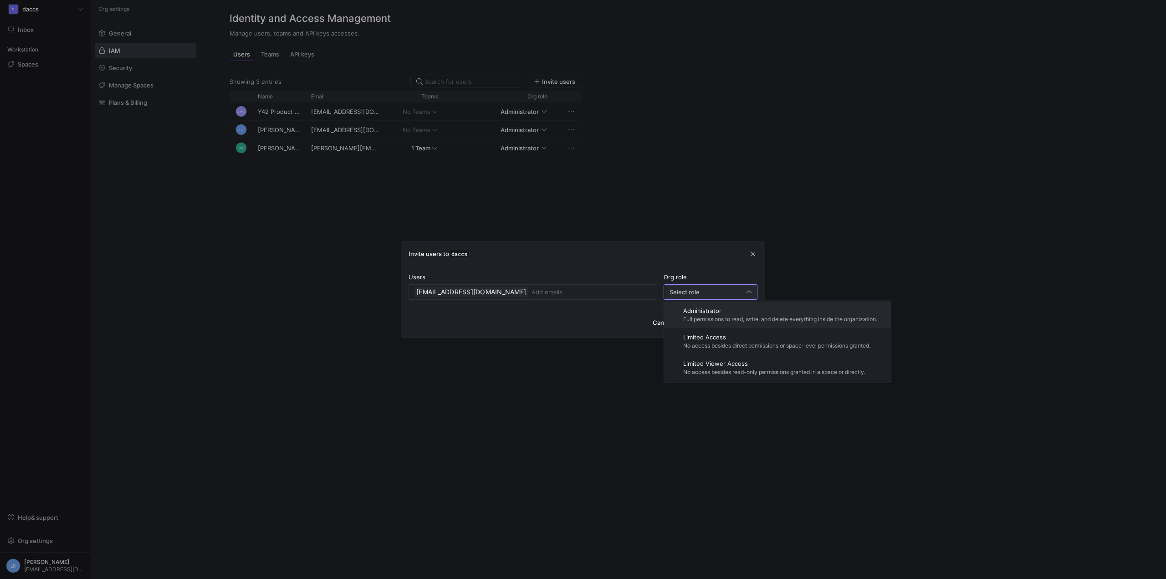
click at [711, 315] on div "Administrator Full permissions to read, write, and delete everything inside the…" at bounding box center [780, 314] width 194 height 15
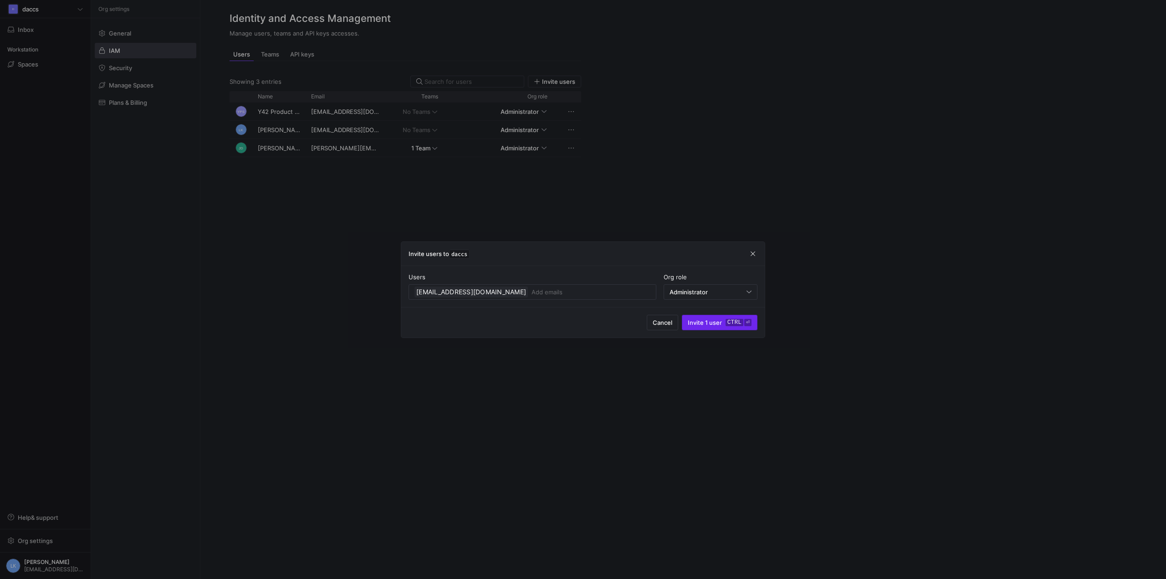
click at [720, 324] on span "Invite 1 user ctrl ⏎" at bounding box center [720, 322] width 64 height 7
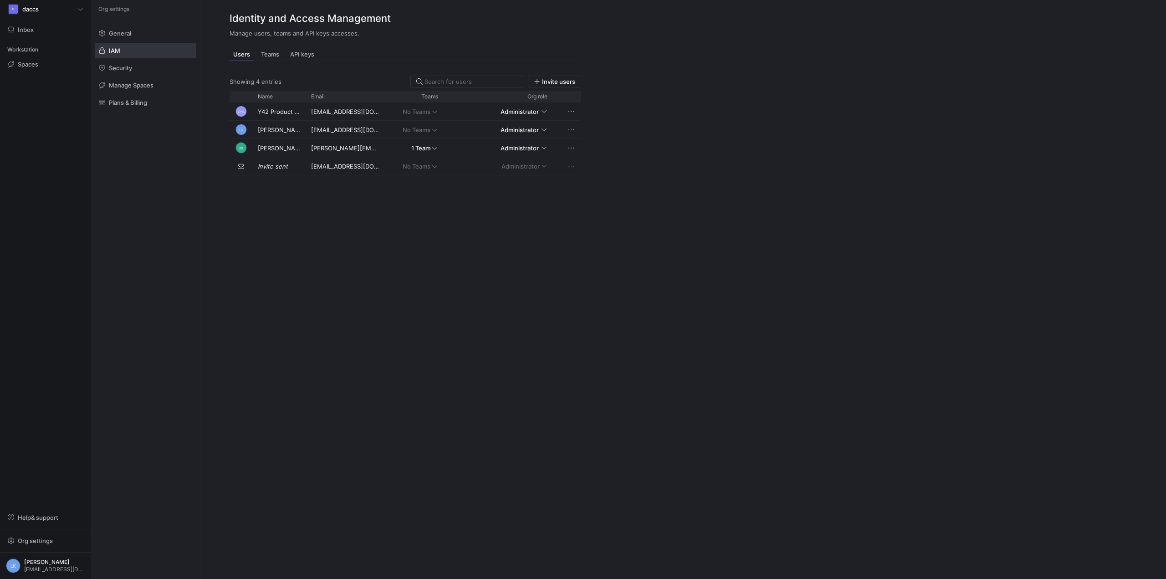
click at [83, 236] on div "D daccs Inbox Workstation Spaces Help & support Org settings LK [PERSON_NAME] […" at bounding box center [45, 289] width 91 height 579
click at [322, 247] on div "YPS Y42 Product Support [EMAIL_ADDRESS][DOMAIN_NAME] No Teams Administrator LK …" at bounding box center [406, 336] width 352 height 466
click at [573, 149] on span "Press SPACE to select this row." at bounding box center [571, 148] width 9 height 9
click at [835, 237] on div at bounding box center [583, 289] width 1166 height 579
click at [777, 85] on y42-org-settings-iam "Identity and Access Management Manage users, teams and API keys accesses. Users…" at bounding box center [683, 289] width 966 height 579
